Goal: Use online tool/utility: Utilize a website feature to perform a specific function

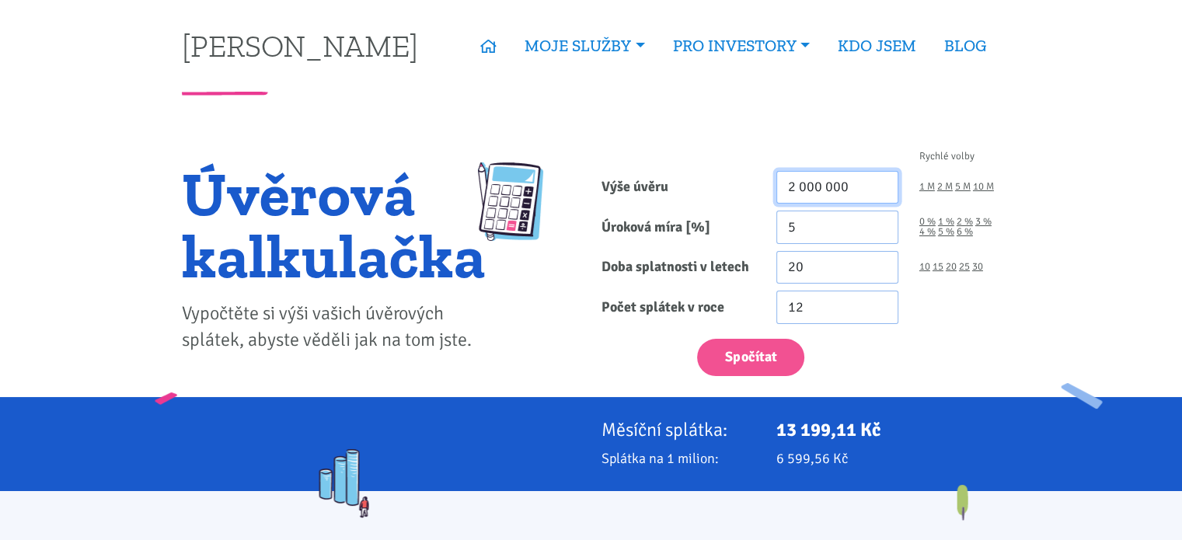
drag, startPoint x: 793, startPoint y: 190, endPoint x: 784, endPoint y: 186, distance: 10.1
click at [784, 186] on input "2 000 000" at bounding box center [837, 187] width 122 height 33
type input "3 000 000"
click at [978, 267] on link "30" at bounding box center [977, 267] width 11 height 10
type input "30"
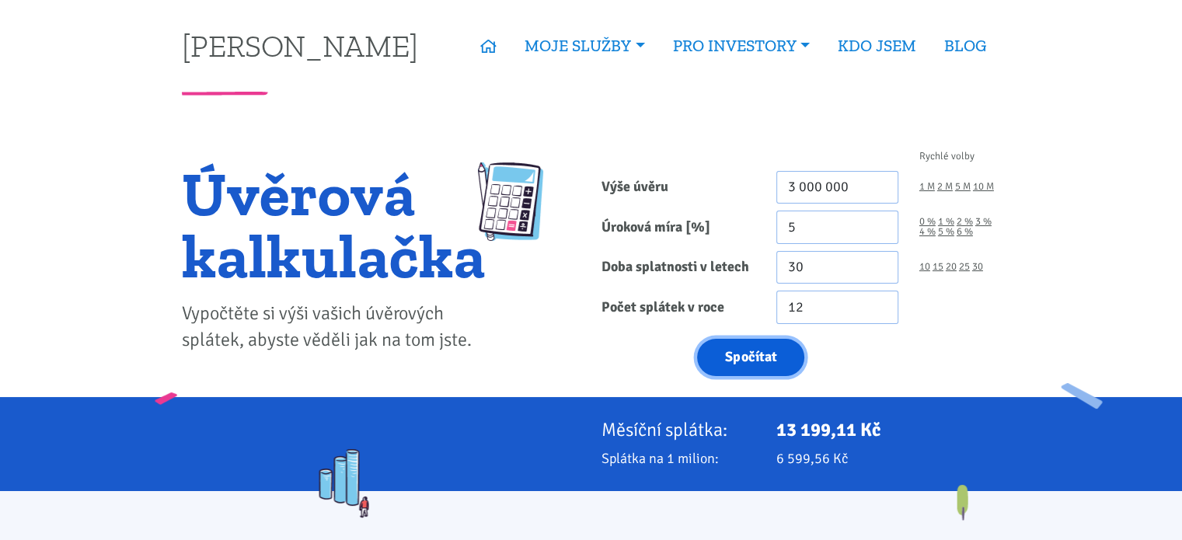
click at [739, 365] on button "Spočítat" at bounding box center [750, 358] width 107 height 38
type input "3000000"
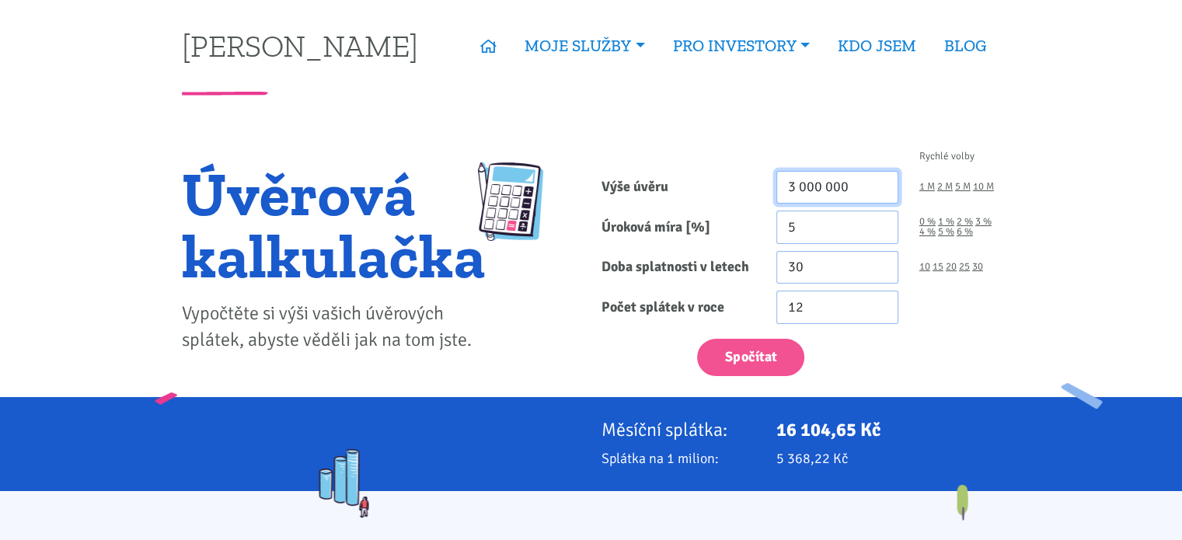
drag, startPoint x: 807, startPoint y: 186, endPoint x: 800, endPoint y: 175, distance: 13.4
click at [800, 179] on input "3 000 000" at bounding box center [837, 187] width 122 height 33
click at [697, 339] on button "Spočítat" at bounding box center [750, 358] width 107 height 38
type input "3600000"
click at [782, 222] on input "5" at bounding box center [837, 227] width 122 height 33
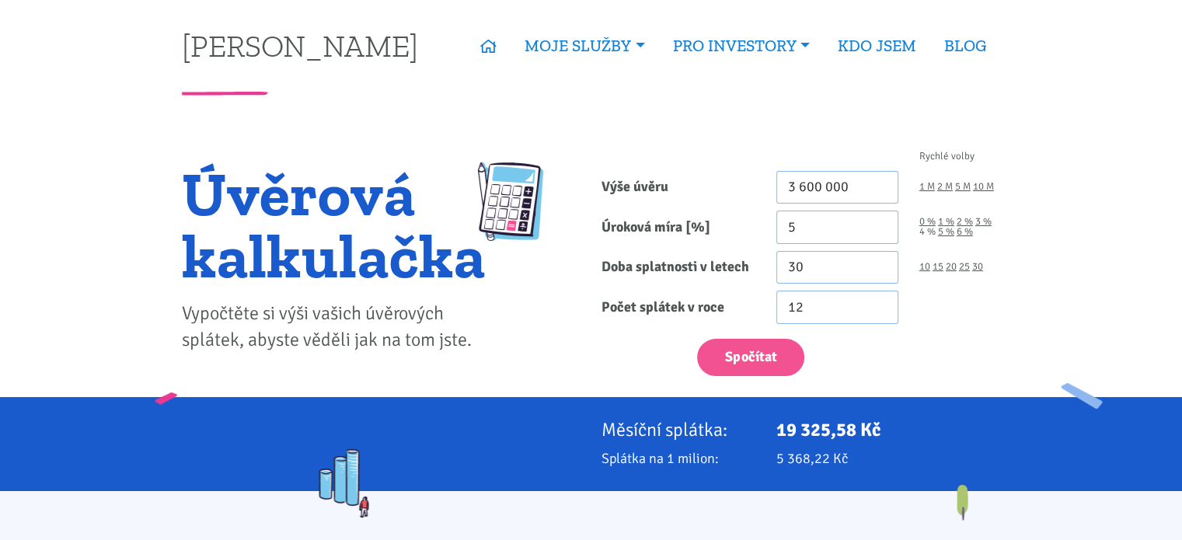
click at [929, 231] on link "4 %" at bounding box center [927, 232] width 16 height 10
type input "4"
click at [737, 361] on button "Spočítat" at bounding box center [750, 358] width 107 height 38
type input "3600000"
